Goal: Task Accomplishment & Management: Use online tool/utility

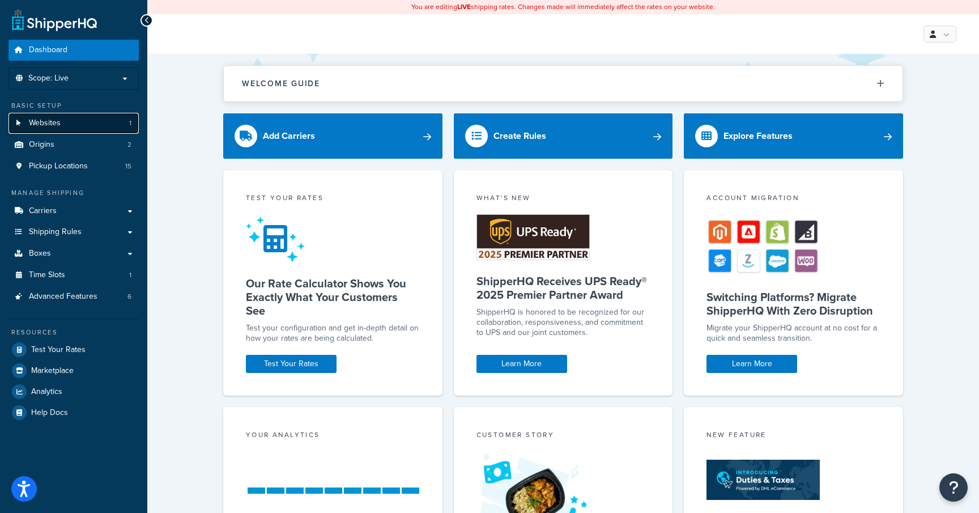
click at [89, 127] on link "Websites 1" at bounding box center [73, 123] width 130 height 21
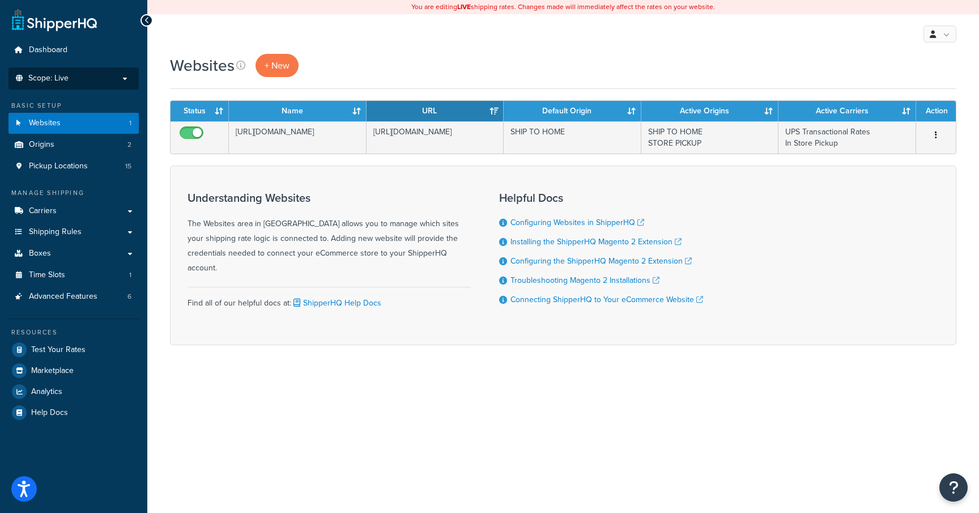
click at [108, 80] on p "Scope: Live" at bounding box center [74, 79] width 120 height 10
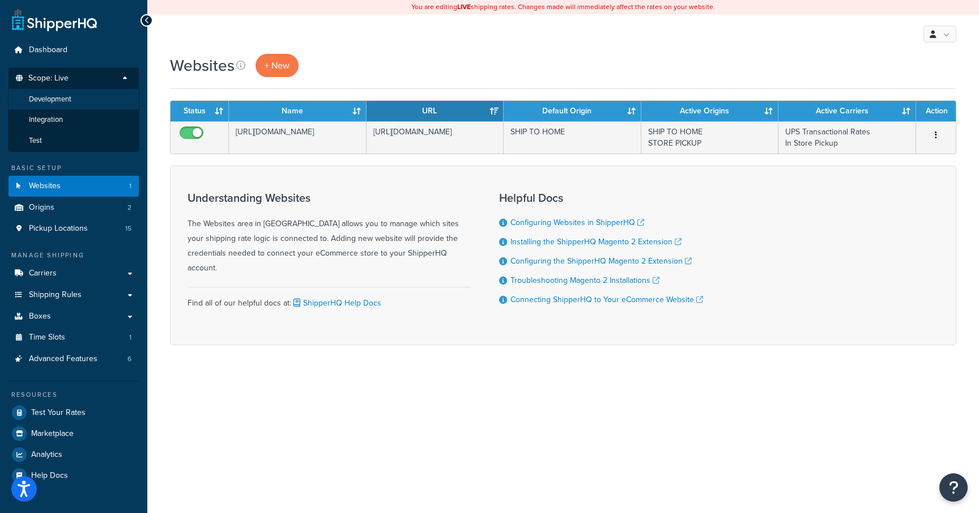
click at [96, 104] on li "Development" at bounding box center [73, 99] width 131 height 21
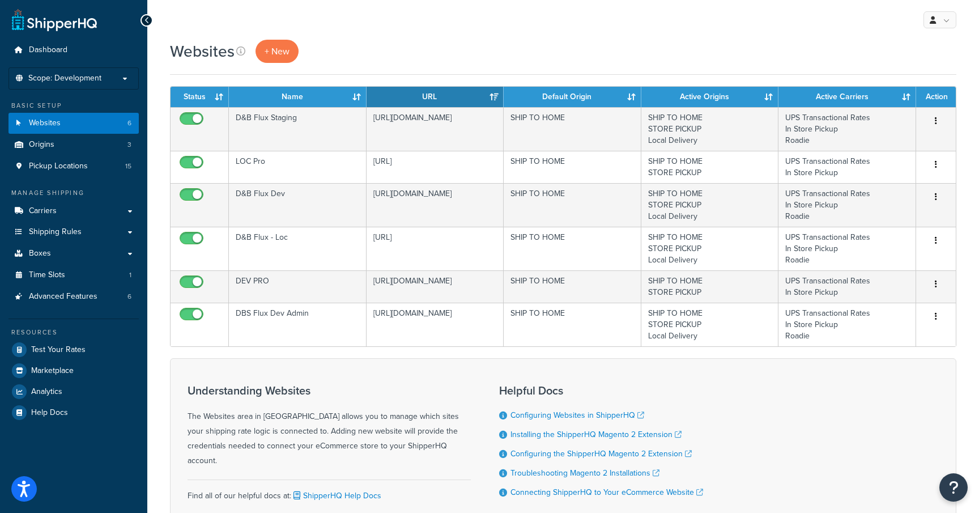
scroll to position [14, 0]
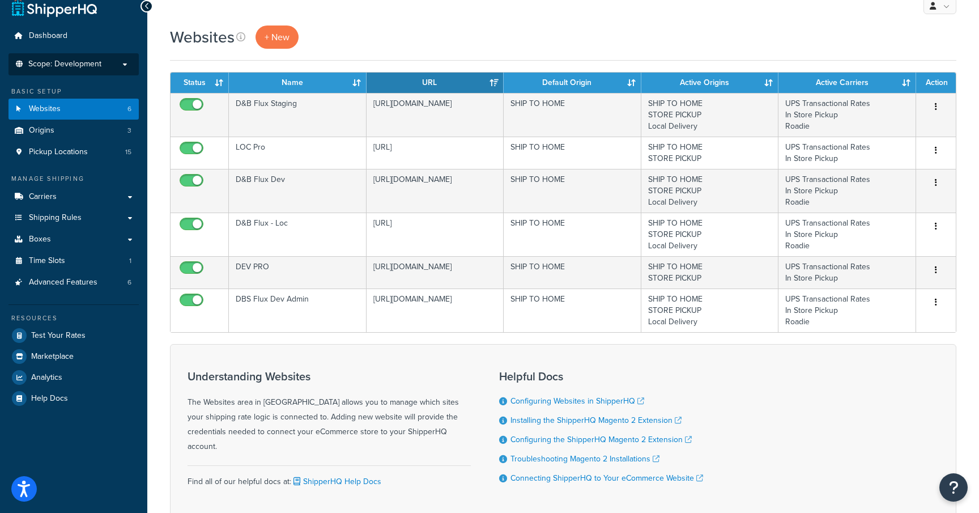
click at [121, 70] on li "Scope: Development Live Integration Test" at bounding box center [73, 64] width 130 height 22
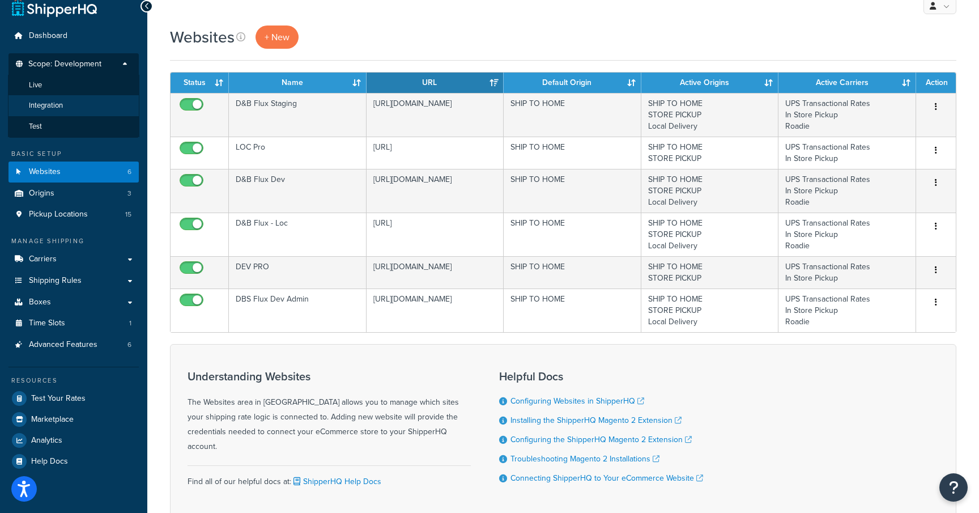
click at [92, 107] on li "Integration" at bounding box center [73, 105] width 131 height 21
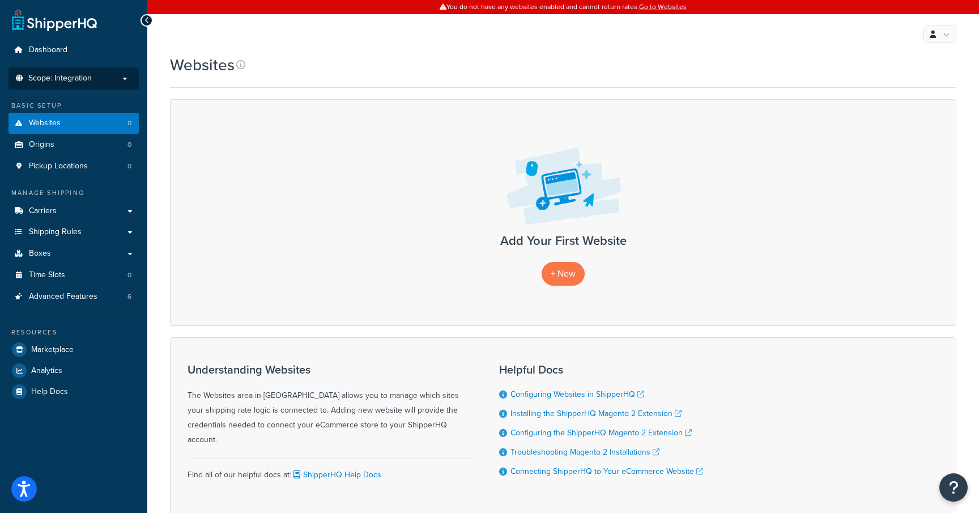
click at [125, 78] on p "Scope: Integration" at bounding box center [74, 79] width 120 height 10
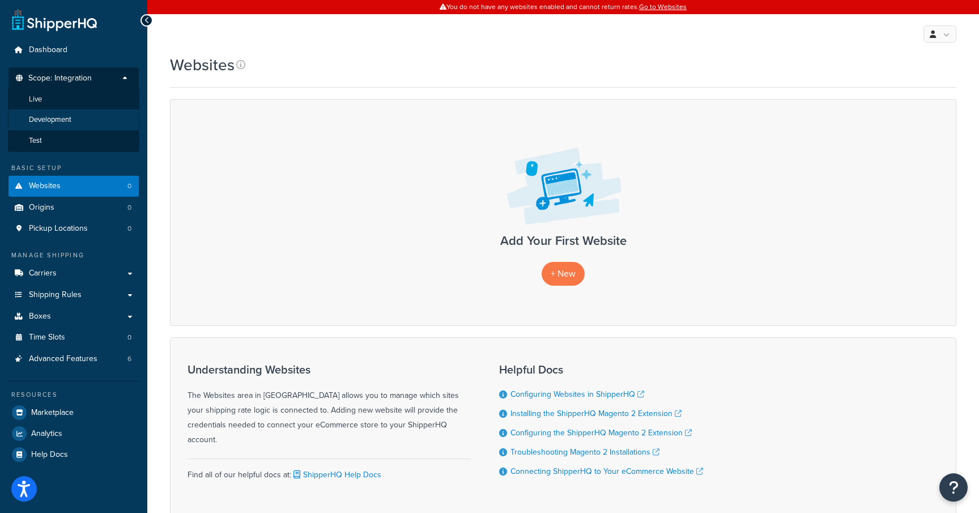
click at [112, 116] on li "Development" at bounding box center [73, 119] width 131 height 21
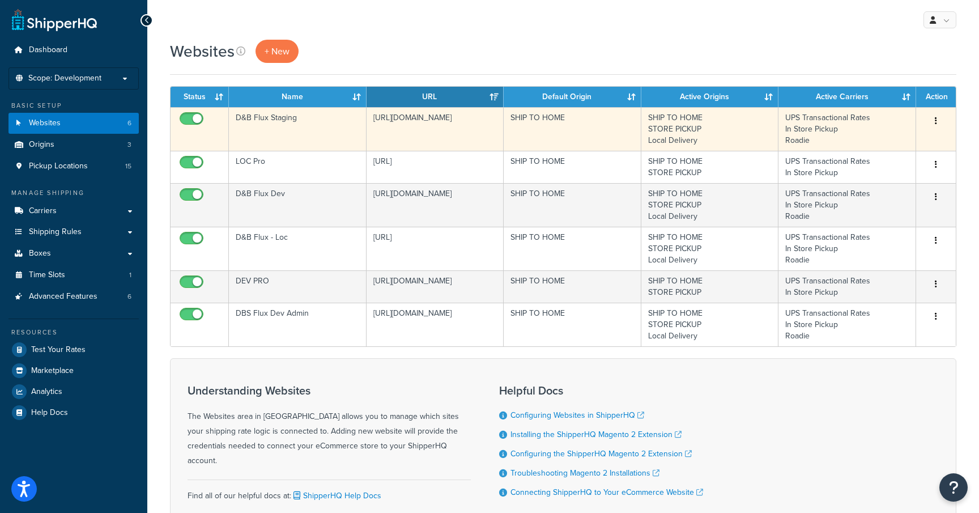
click at [283, 138] on td "D&B Flux Staging" at bounding box center [298, 129] width 138 height 44
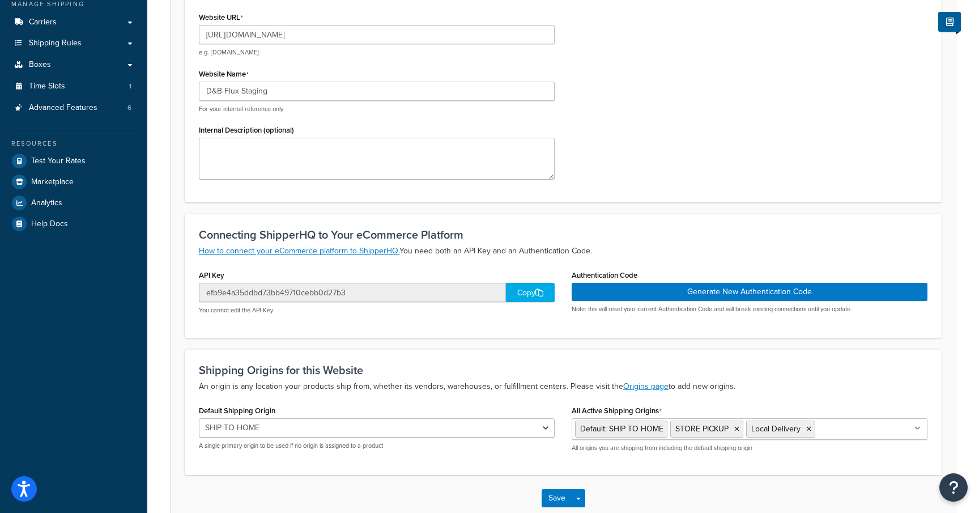
scroll to position [190, 0]
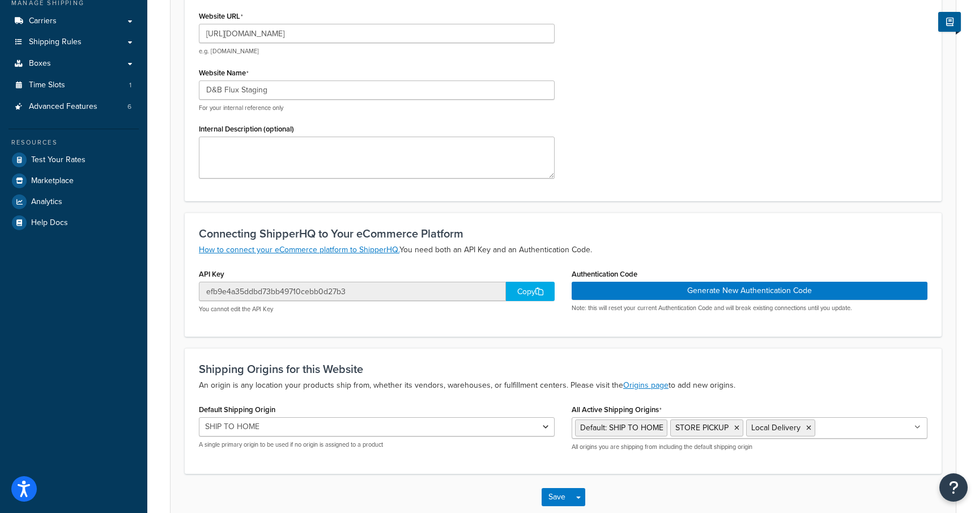
click at [526, 296] on div "Copy" at bounding box center [530, 291] width 49 height 19
